Goal: Task Accomplishment & Management: Manage account settings

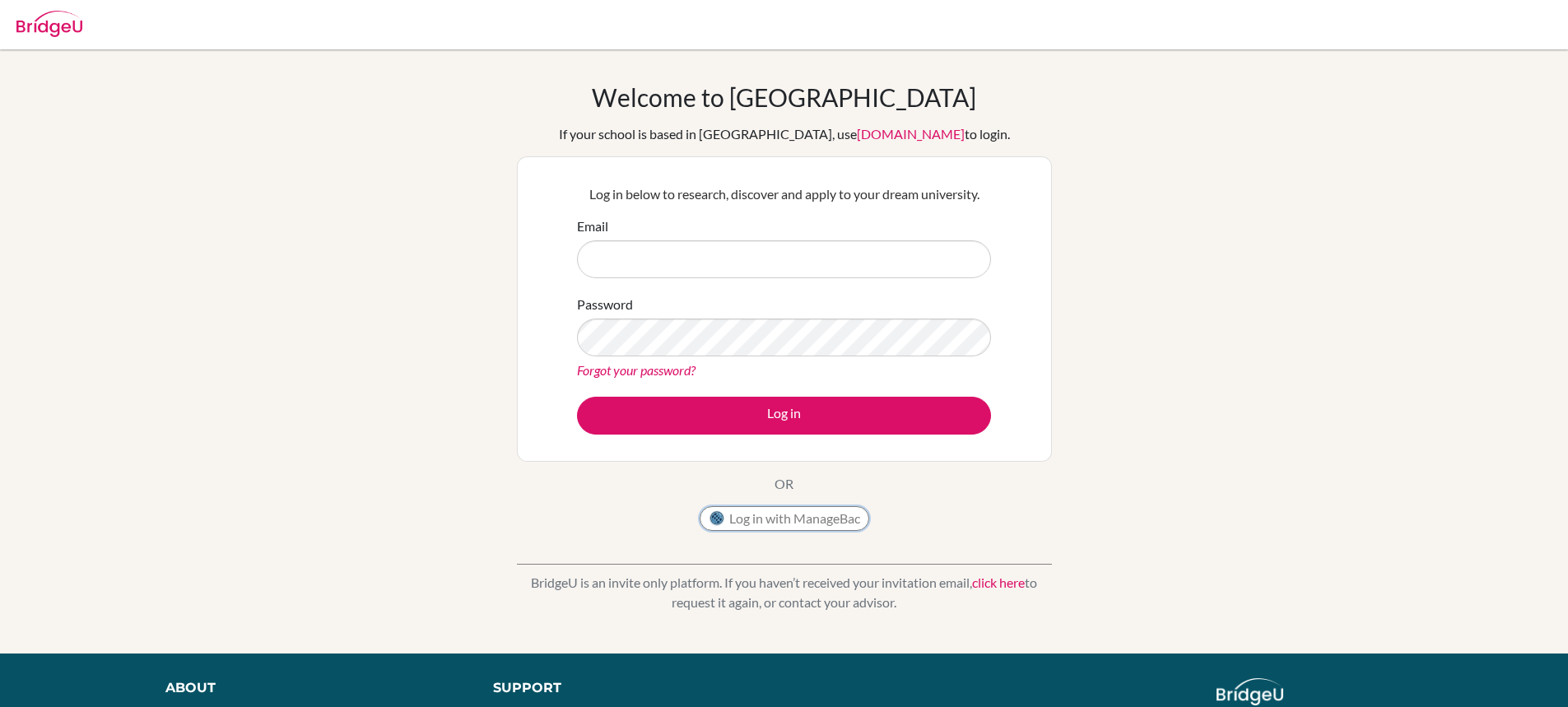
click at [786, 522] on button "Log in with ManageBac" at bounding box center [784, 518] width 170 height 24
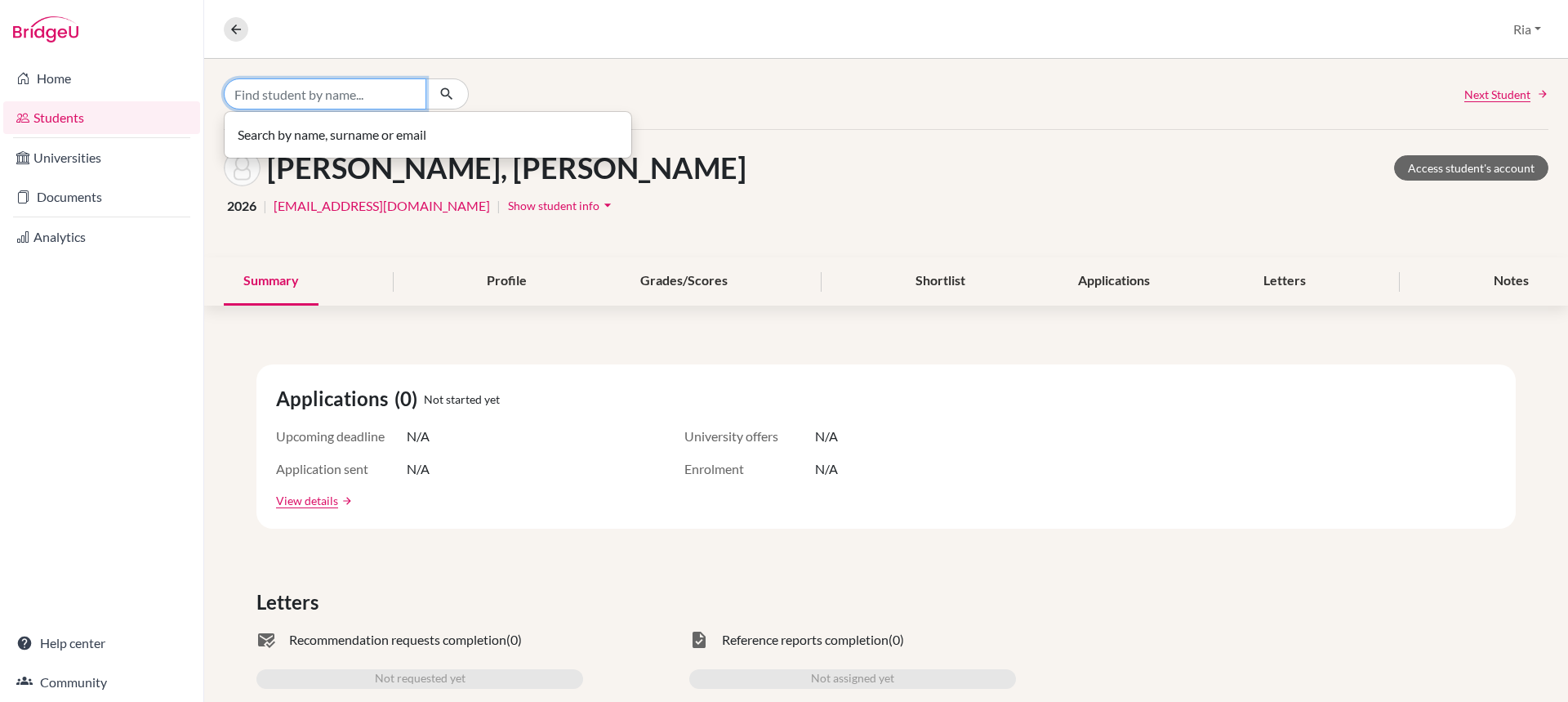
click at [300, 94] on input "Find student by name..." at bounding box center [324, 94] width 203 height 31
paste input "THIO KELLY WU HARYANTO"
type input "THIO KELLY WU HARYANTO"
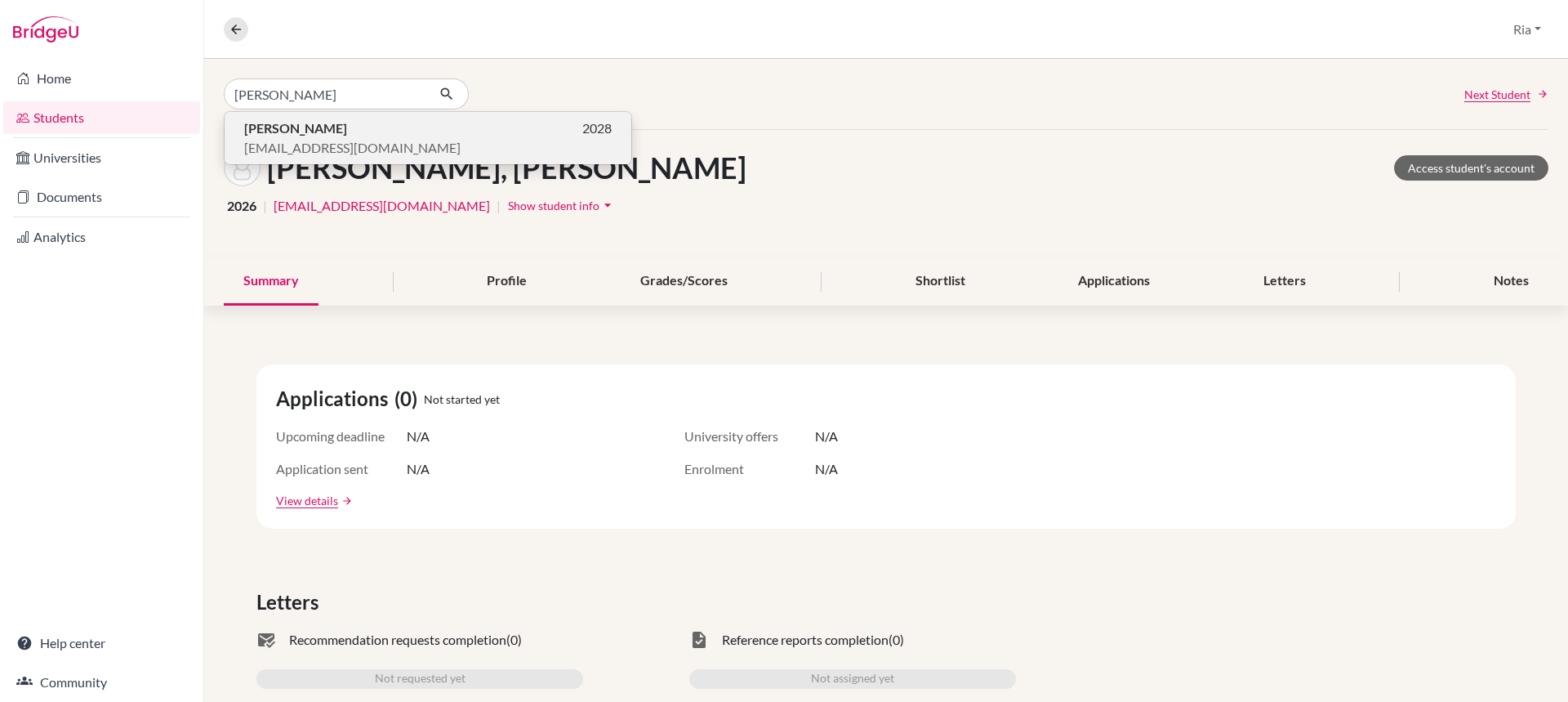
click at [269, 131] on b "Thio Kelly Wu Haryanto" at bounding box center [295, 128] width 103 height 16
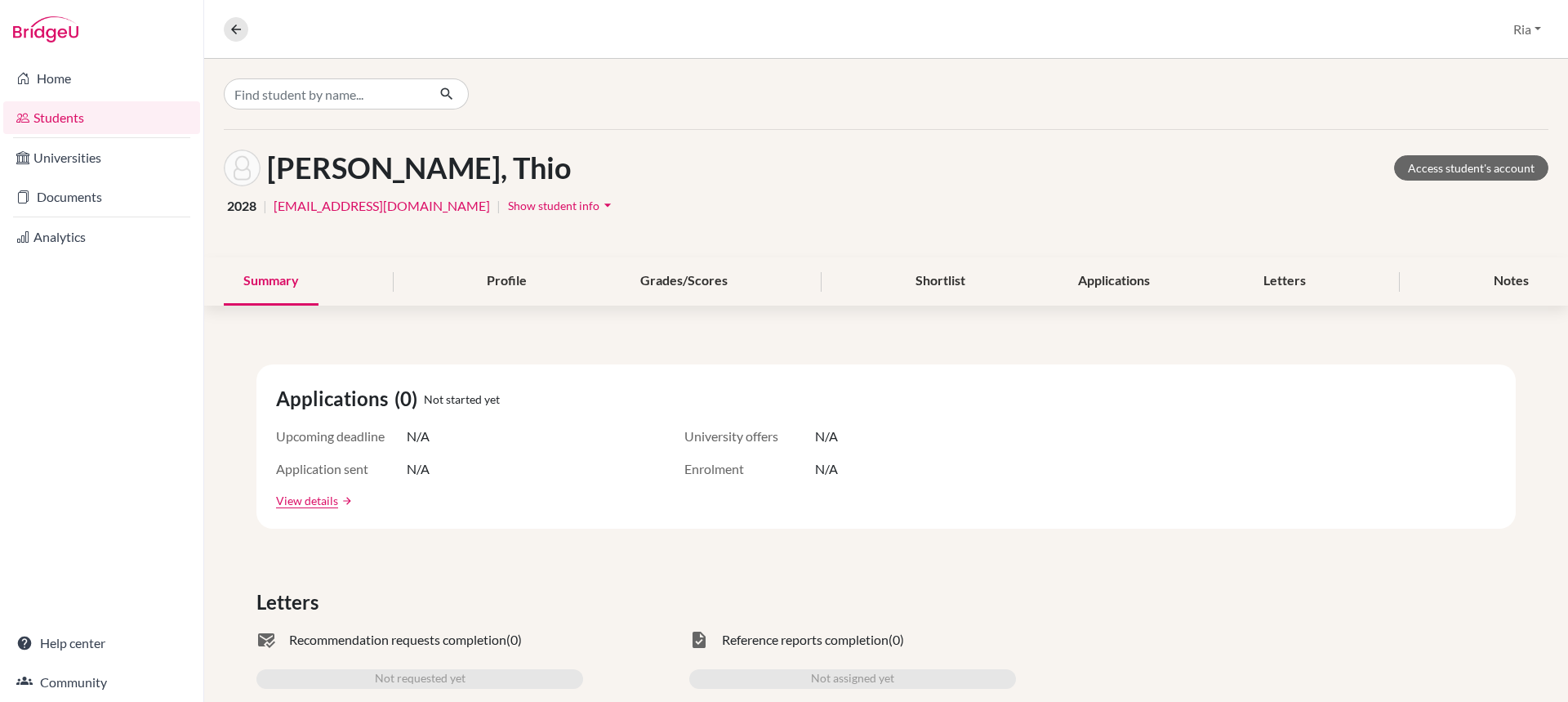
click at [598, 203] on span "Show student info" at bounding box center [553, 205] width 92 height 14
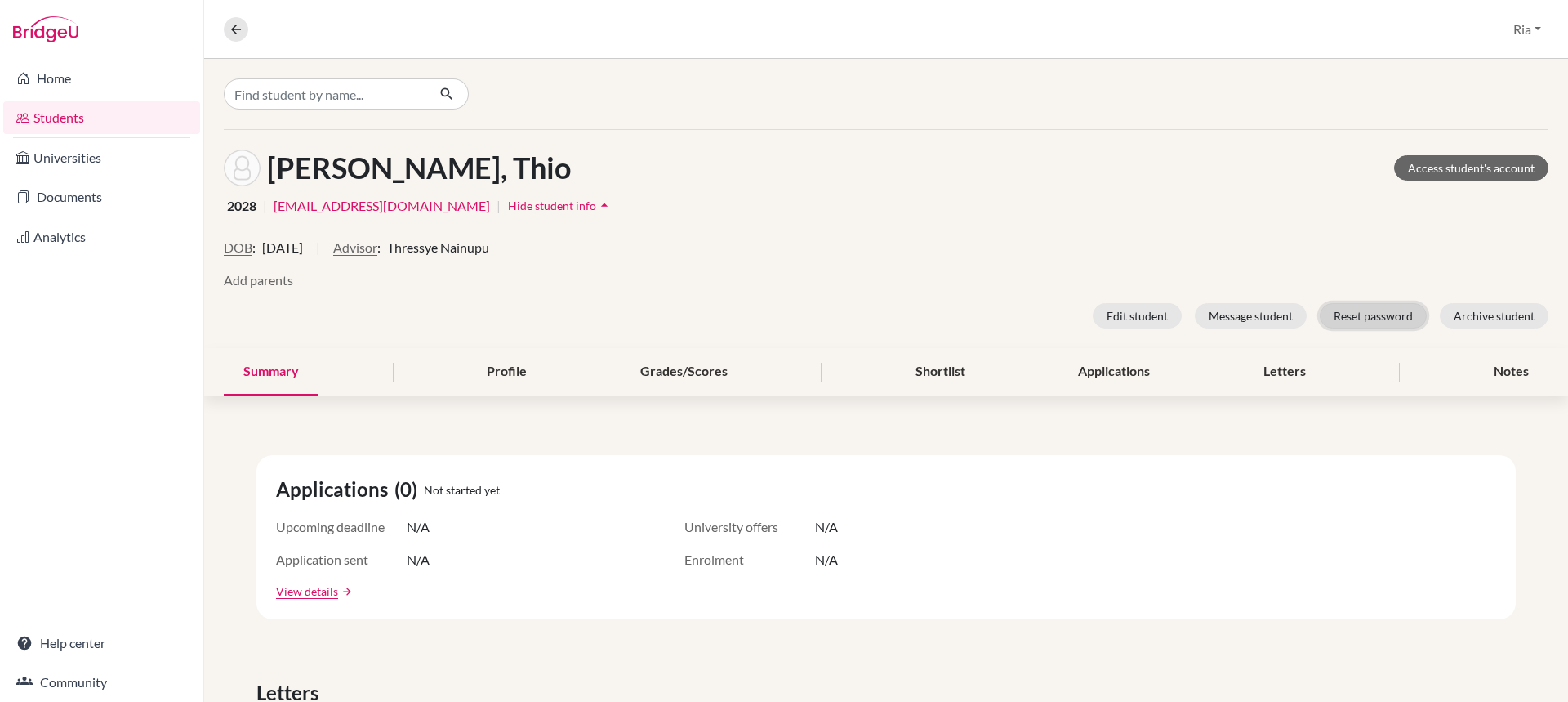
click at [1350, 314] on button "Reset password" at bounding box center [1372, 315] width 107 height 25
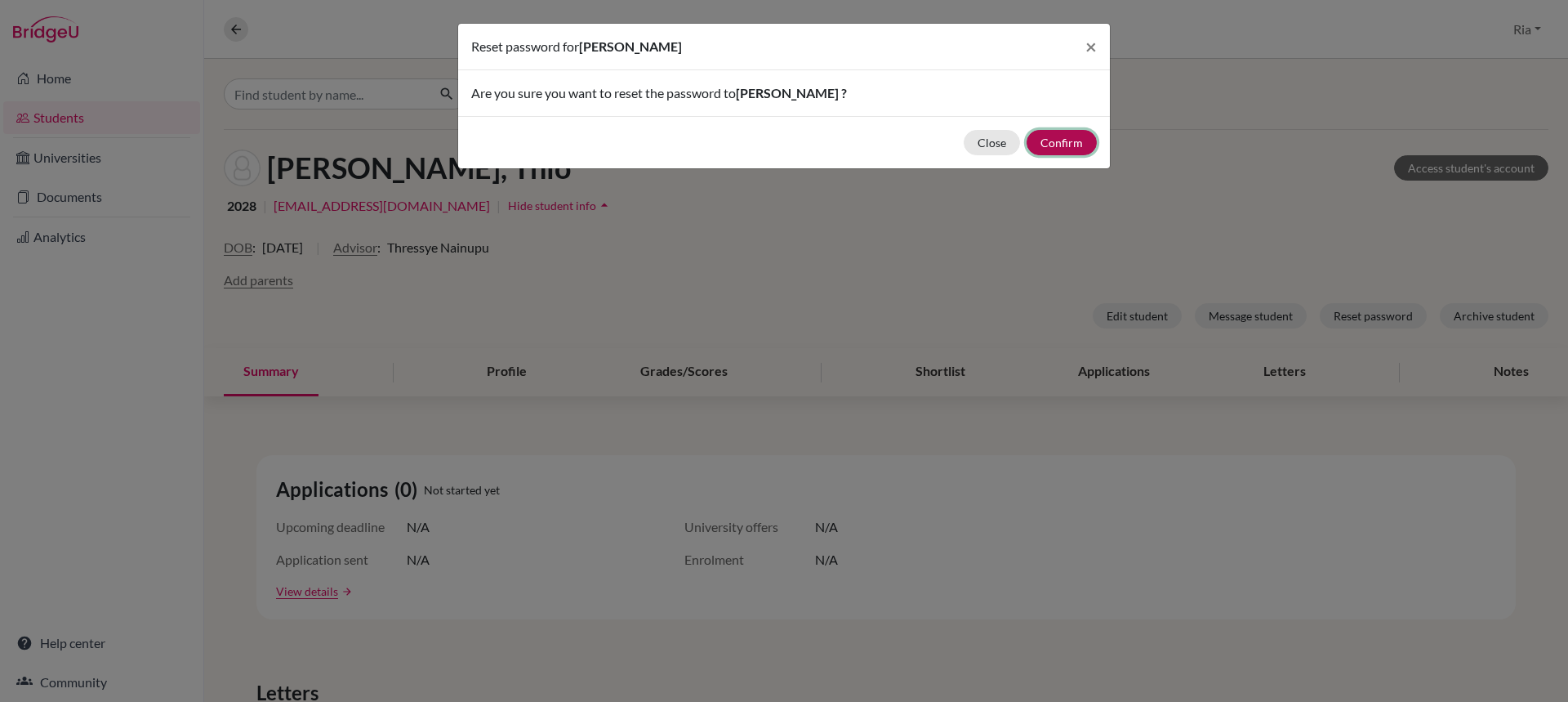
click at [1053, 144] on button "Confirm" at bounding box center [1062, 142] width 70 height 25
